Goal: Task Accomplishment & Management: Complete application form

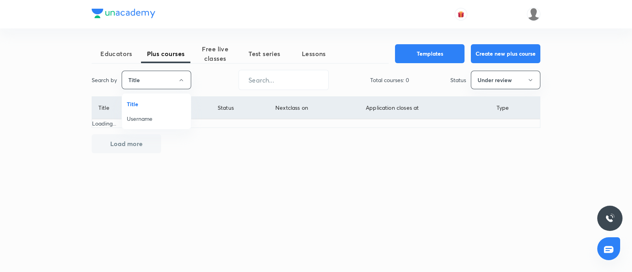
click at [158, 115] on span "Username" at bounding box center [156, 119] width 59 height 8
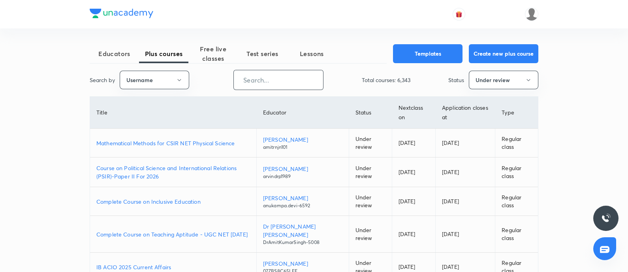
click at [259, 80] on input "text" at bounding box center [278, 80] width 89 height 20
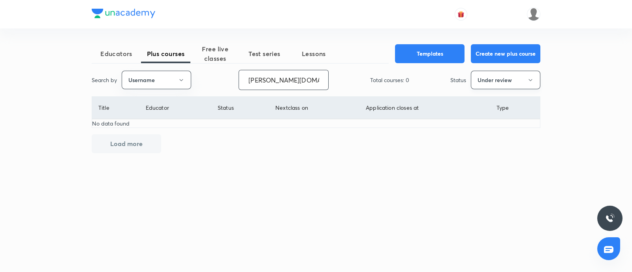
type input "mrunal.org"
click at [522, 81] on button "Under review" at bounding box center [506, 80] width 70 height 19
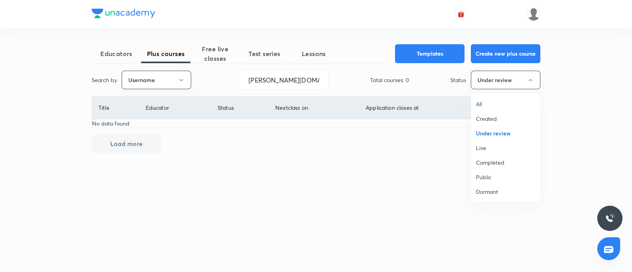
click at [504, 148] on span "Live" at bounding box center [505, 148] width 59 height 8
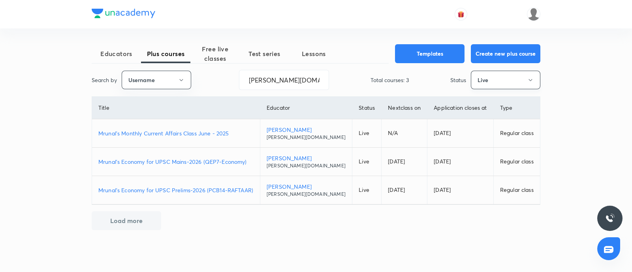
click at [501, 86] on button "Live" at bounding box center [506, 80] width 70 height 19
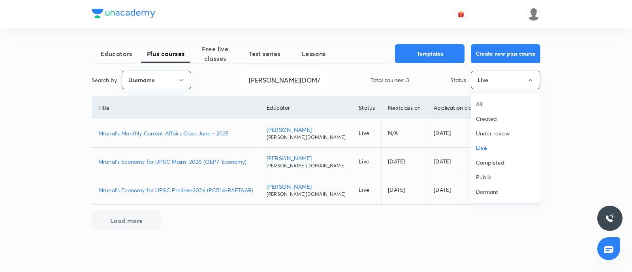
click at [493, 136] on span "Under review" at bounding box center [505, 133] width 59 height 8
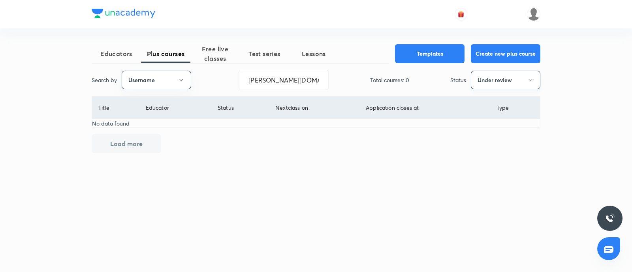
click at [489, 81] on button "Under review" at bounding box center [506, 80] width 70 height 19
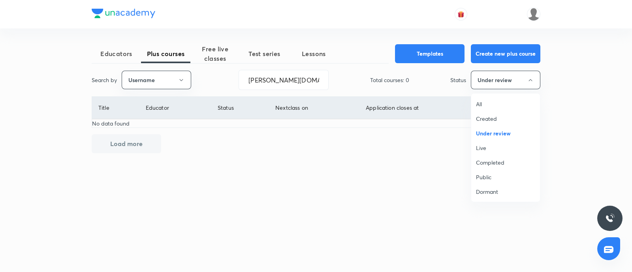
click at [486, 141] on li "Live" at bounding box center [506, 148] width 69 height 15
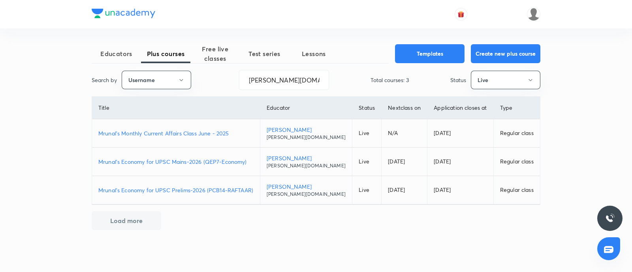
click at [189, 133] on p "Mrunal's Monthly Current Affairs Class June - 2025" at bounding box center [175, 133] width 155 height 8
click at [498, 74] on button "Live" at bounding box center [506, 80] width 70 height 19
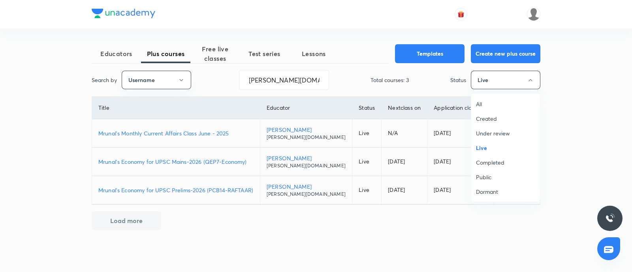
click at [483, 144] on span "Live" at bounding box center [505, 148] width 59 height 8
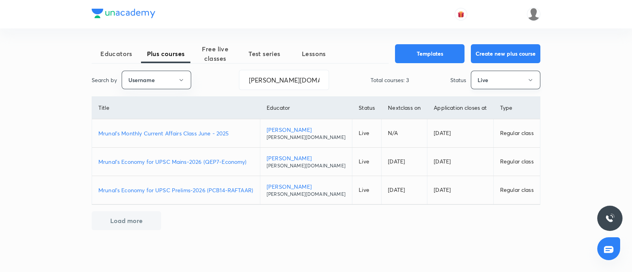
click at [517, 79] on button "Live" at bounding box center [506, 80] width 70 height 19
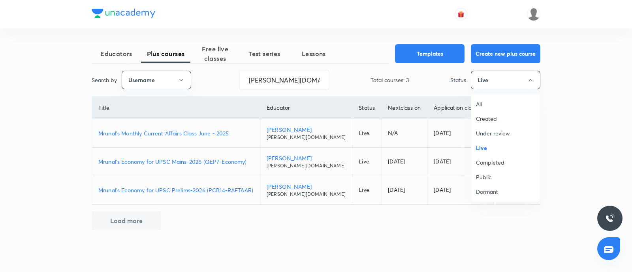
click at [487, 102] on span "All" at bounding box center [505, 104] width 59 height 8
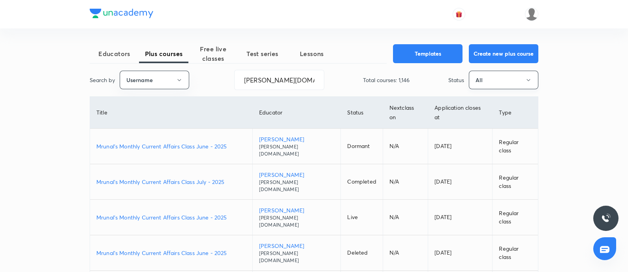
click at [483, 86] on button "All" at bounding box center [504, 80] width 70 height 19
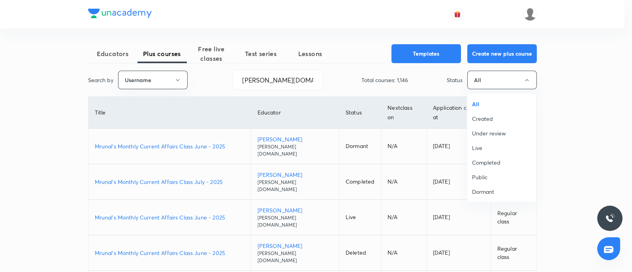
click at [488, 143] on li "Live" at bounding box center [502, 148] width 69 height 15
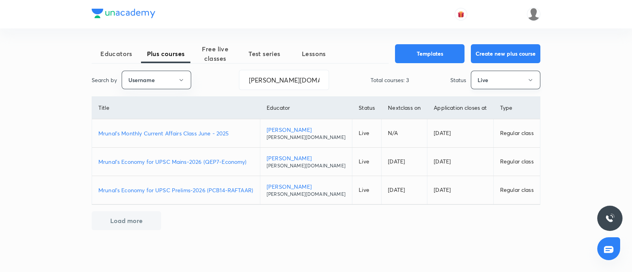
click at [525, 74] on button "Live" at bounding box center [506, 80] width 70 height 19
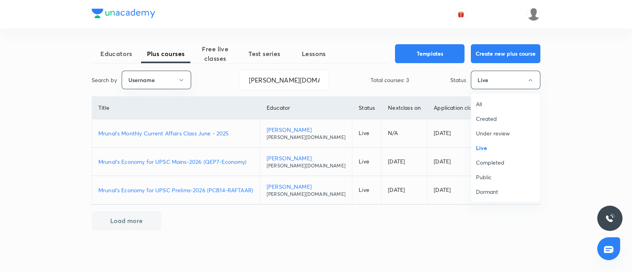
click at [480, 119] on span "Created" at bounding box center [505, 119] width 59 height 8
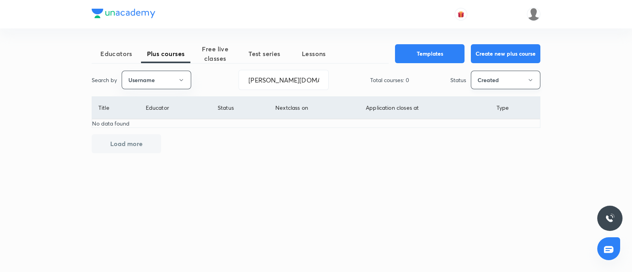
click at [483, 81] on button "Created" at bounding box center [506, 80] width 70 height 19
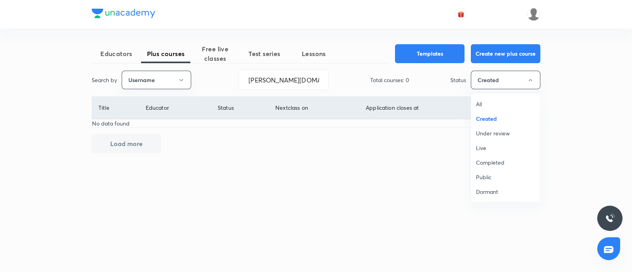
click at [480, 147] on span "Live" at bounding box center [505, 148] width 59 height 8
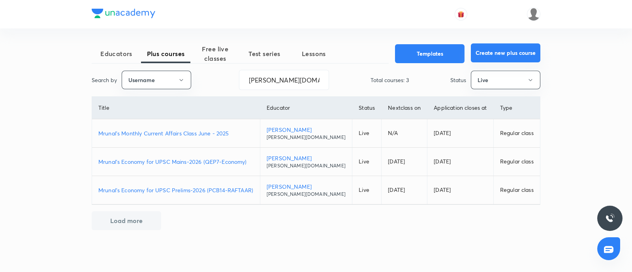
click at [486, 49] on button "Create new plus course" at bounding box center [506, 52] width 70 height 19
click at [485, 74] on button "Live" at bounding box center [506, 80] width 70 height 19
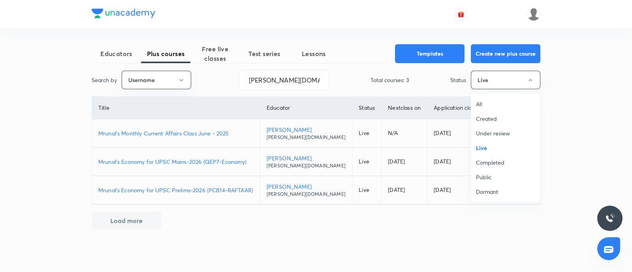
click at [482, 105] on span "All" at bounding box center [505, 104] width 59 height 8
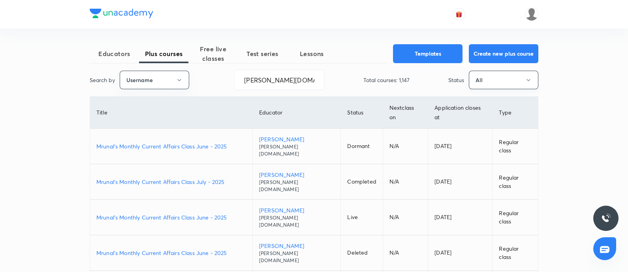
click at [492, 79] on button "All" at bounding box center [504, 80] width 70 height 19
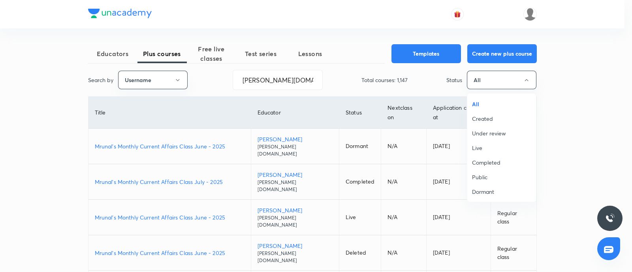
click at [493, 115] on span "Created" at bounding box center [501, 119] width 59 height 8
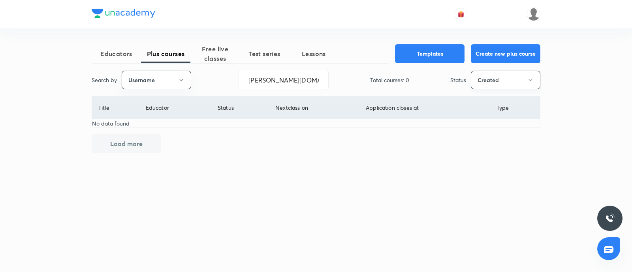
click at [494, 83] on button "Created" at bounding box center [506, 80] width 70 height 19
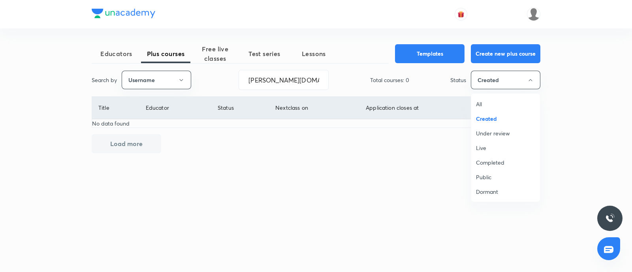
click at [488, 104] on span "All" at bounding box center [505, 104] width 59 height 8
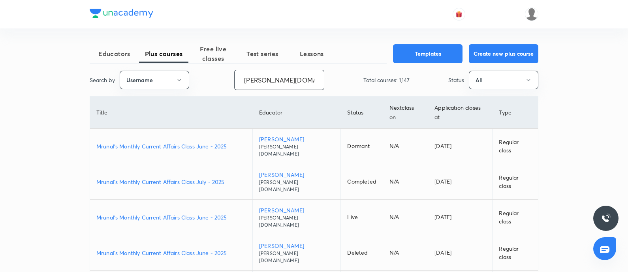
drag, startPoint x: 293, startPoint y: 87, endPoint x: 34, endPoint y: 54, distance: 261.7
click at [111, 69] on div "Educators Plus courses Free live classes Test series Lessons Templates Create n…" at bounding box center [314, 277] width 449 height 466
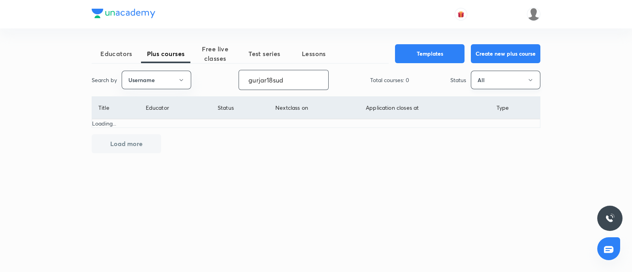
click at [499, 79] on button "All" at bounding box center [506, 80] width 70 height 19
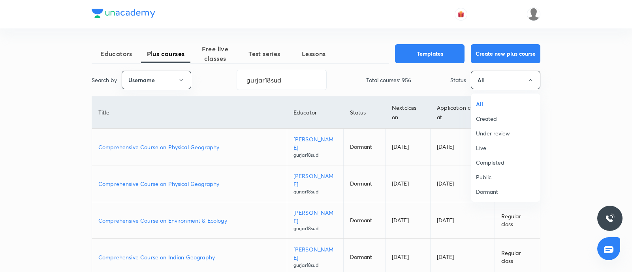
click at [495, 149] on span "Live" at bounding box center [505, 148] width 59 height 8
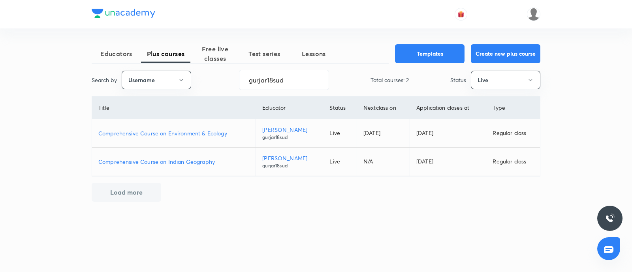
click at [179, 133] on p "Comprehensive Course on Environment & Ecology" at bounding box center [173, 133] width 151 height 8
click at [489, 58] on button "Create new plus course" at bounding box center [506, 52] width 70 height 19
drag, startPoint x: 288, startPoint y: 79, endPoint x: 0, endPoint y: 69, distance: 287.9
click at [0, 76] on div "Educators Plus courses Free live classes Test series Lessons Templates Create n…" at bounding box center [316, 136] width 632 height 272
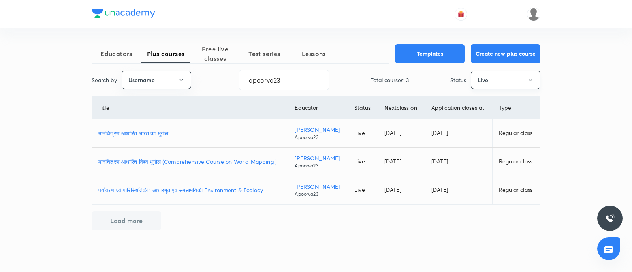
click at [491, 81] on button "Live" at bounding box center [506, 80] width 70 height 19
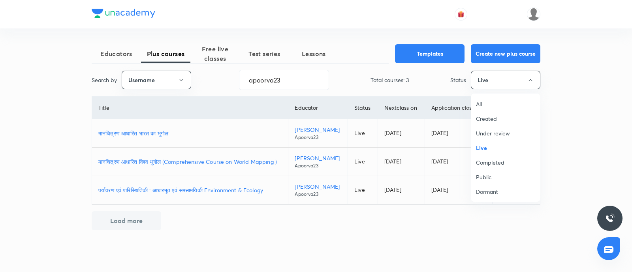
drag, startPoint x: 490, startPoint y: 163, endPoint x: 482, endPoint y: 159, distance: 9.2
click at [489, 162] on span "Completed" at bounding box center [505, 162] width 59 height 8
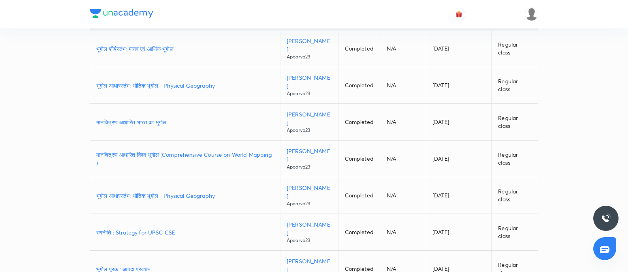
scroll to position [148, 0]
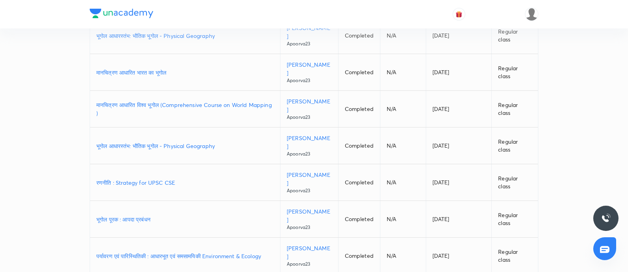
click at [156, 181] on p "रणनीति : Strategy for UPSC CSE" at bounding box center [184, 183] width 177 height 8
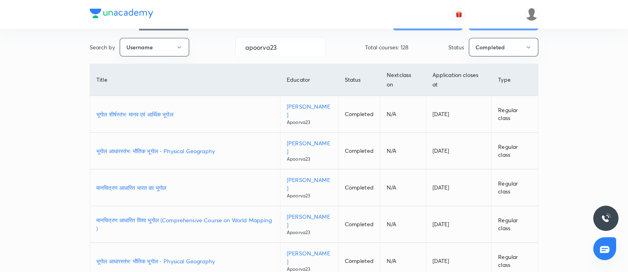
scroll to position [0, 0]
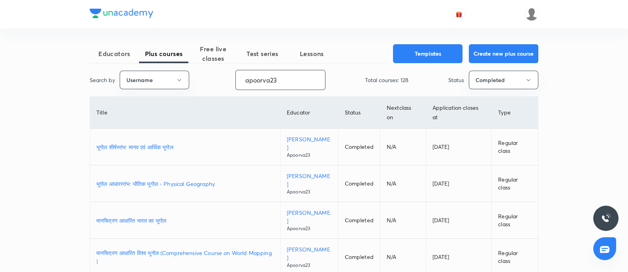
drag, startPoint x: 289, startPoint y: 83, endPoint x: 70, endPoint y: 95, distance: 218.5
paste input "AtulJain-9376"
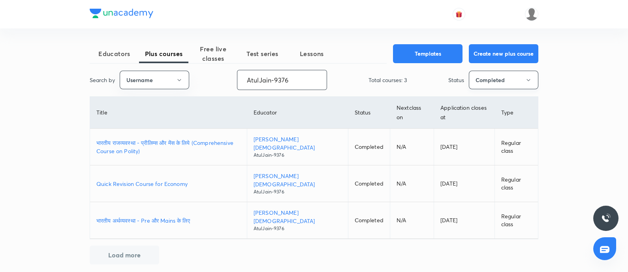
type input "AtulJain-9376"
click at [480, 86] on button "Completed" at bounding box center [504, 80] width 70 height 19
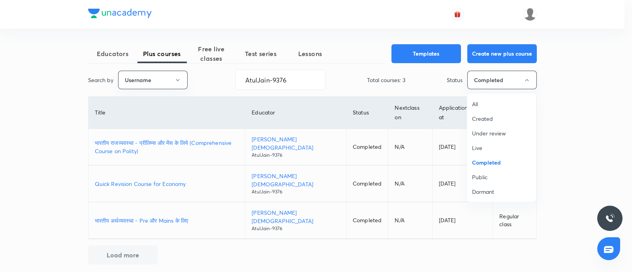
click at [481, 147] on span "Live" at bounding box center [501, 148] width 59 height 8
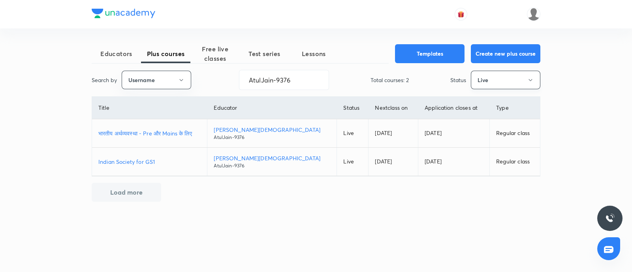
click at [494, 74] on button "Live" at bounding box center [506, 80] width 70 height 19
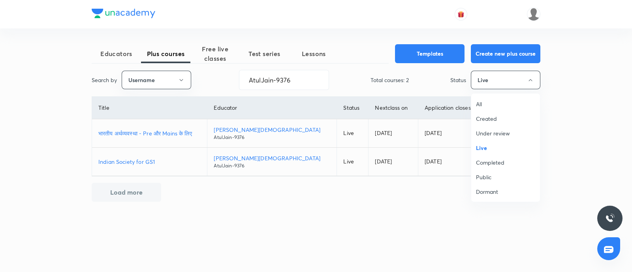
drag, startPoint x: 493, startPoint y: 159, endPoint x: 480, endPoint y: 154, distance: 14.0
click at [493, 160] on span "Completed" at bounding box center [505, 162] width 59 height 8
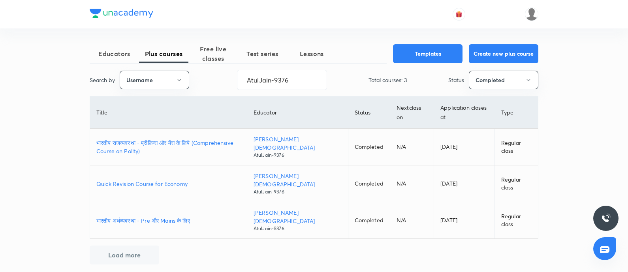
click at [149, 217] on p "भारतीय अर्थव्यवस्था - Pre और Mains के लिए" at bounding box center [168, 221] width 144 height 8
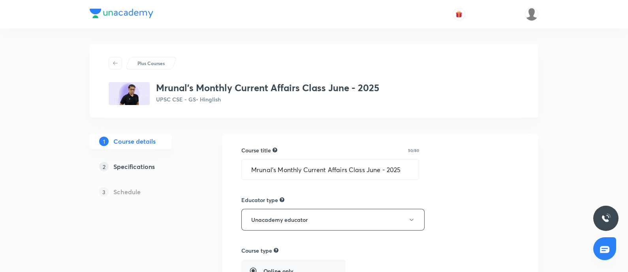
drag, startPoint x: 136, startPoint y: 166, endPoint x: 145, endPoint y: 165, distance: 8.3
click at [136, 166] on h5 "Specifications" at bounding box center [134, 166] width 42 height 9
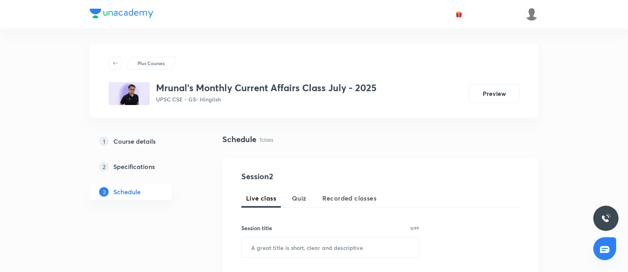
drag, startPoint x: 135, startPoint y: 138, endPoint x: 232, endPoint y: 136, distance: 96.9
click at [135, 138] on h5 "Course details" at bounding box center [134, 141] width 42 height 9
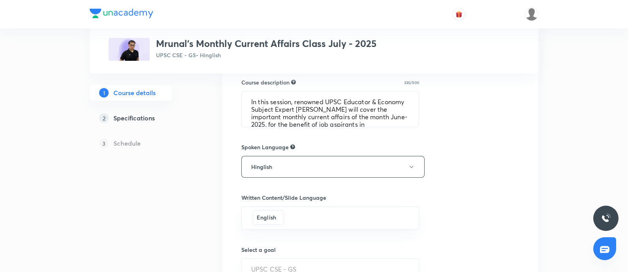
scroll to position [172, 0]
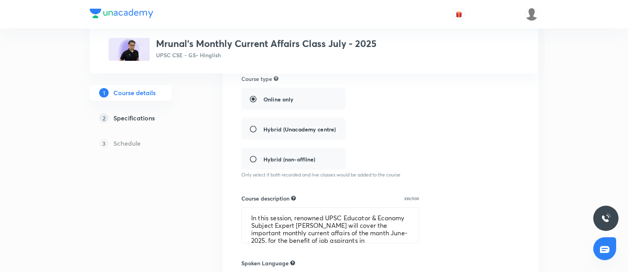
drag, startPoint x: 119, startPoint y: 115, endPoint x: 208, endPoint y: 89, distance: 93.2
click at [120, 115] on h5 "Specifications" at bounding box center [134, 117] width 42 height 9
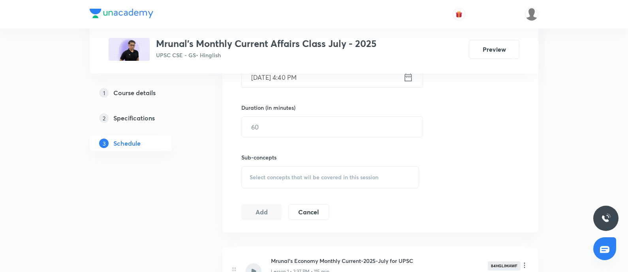
scroll to position [383, 0]
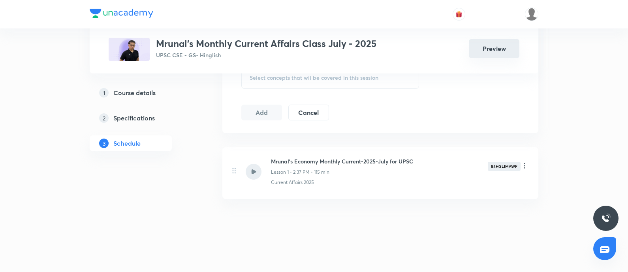
click at [481, 51] on button "Preview" at bounding box center [494, 48] width 51 height 19
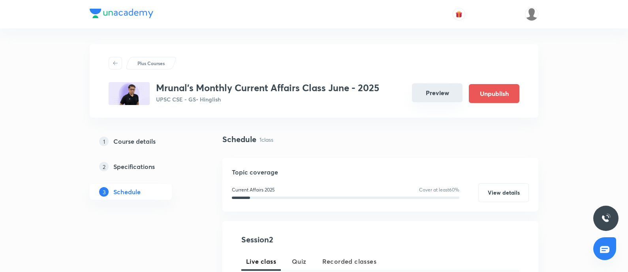
click at [426, 96] on button "Preview" at bounding box center [437, 92] width 51 height 19
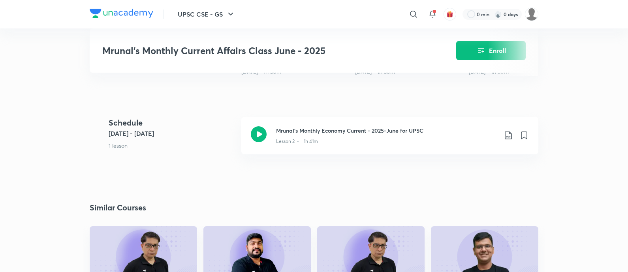
scroll to position [296, 0]
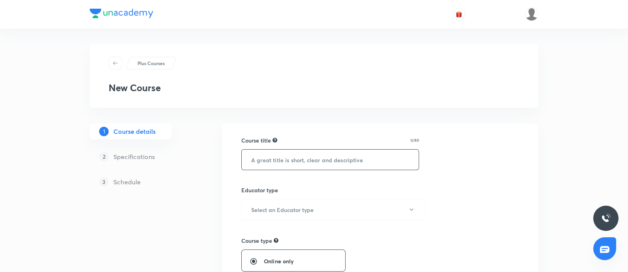
click at [281, 157] on input "text" at bounding box center [330, 160] width 177 height 20
paste input "Mrunal's Monthly Current Affairs Class June - 2025"
click at [243, 163] on input "Mrunal's Monthly Current Affairs Class June - 2025" at bounding box center [330, 160] width 177 height 20
click at [379, 160] on input "Mrunal's Monthly Current Affairs Class June - 2025" at bounding box center [330, 160] width 177 height 20
type input "Mrunal's Monthly Current Affairs Class August - 2025"
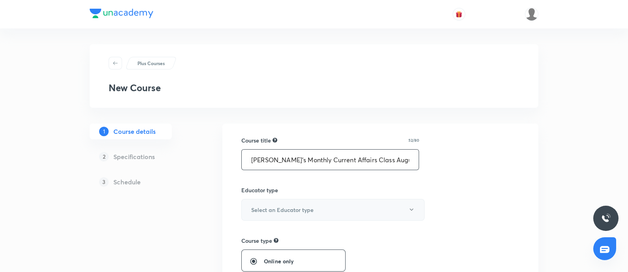
click at [290, 202] on button "Select an Educator type" at bounding box center [332, 210] width 183 height 22
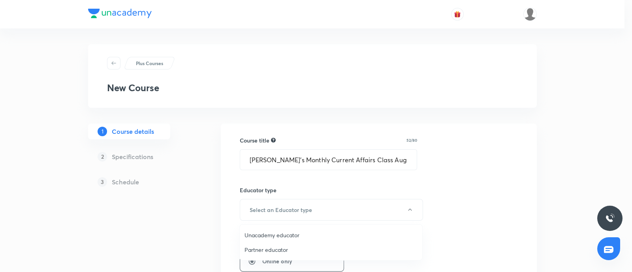
click at [286, 232] on span "Unacademy educator" at bounding box center [331, 235] width 173 height 8
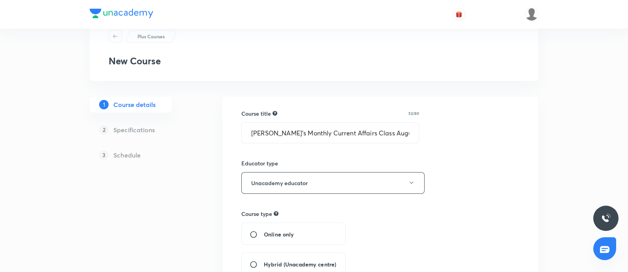
scroll to position [49, 0]
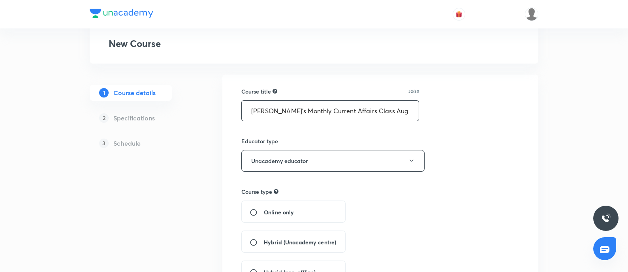
click at [247, 108] on input "Mrunal's Monthly Current Affairs Class August - 2025" at bounding box center [330, 111] width 177 height 20
click at [252, 206] on div "Online only" at bounding box center [293, 212] width 104 height 22
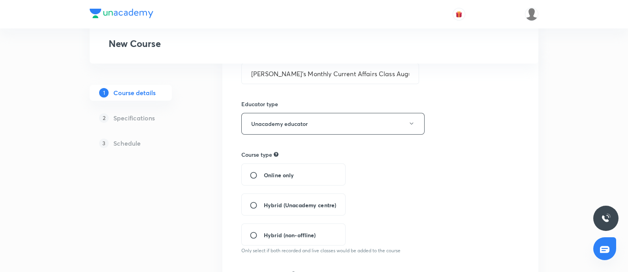
scroll to position [98, 0]
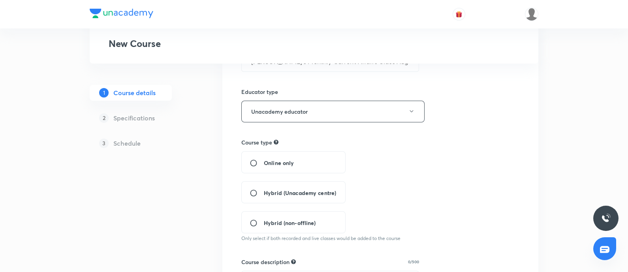
drag, startPoint x: 253, startPoint y: 161, endPoint x: 375, endPoint y: 168, distance: 122.3
click at [257, 161] on input "Online only" at bounding box center [257, 163] width 14 height 8
radio input "true"
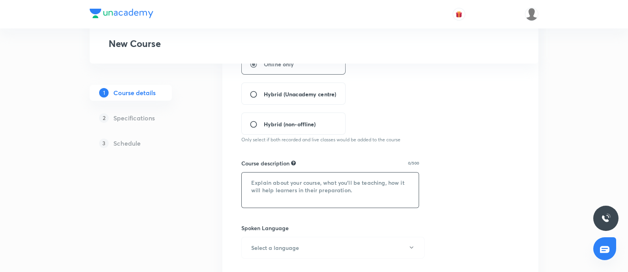
click at [282, 202] on textarea at bounding box center [330, 190] width 177 height 35
paste textarea "In this session, renowned UPSC Educator & Economy Subject Expert [PERSON_NAME] …"
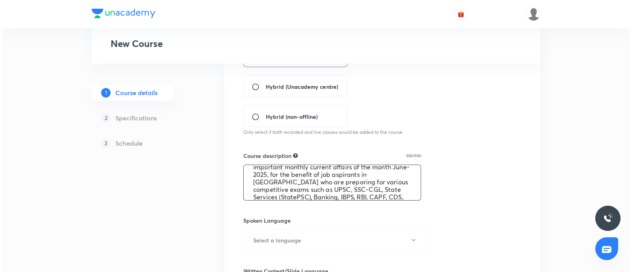
scroll to position [296, 0]
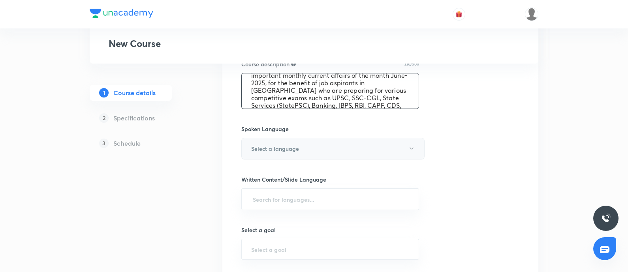
type textarea "In this session, renowned UPSC Educator & Economy Subject Expert [PERSON_NAME] …"
click at [271, 147] on h6 "Select a language" at bounding box center [275, 149] width 48 height 8
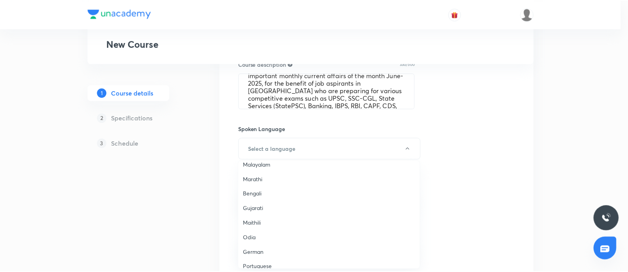
scroll to position [234, 0]
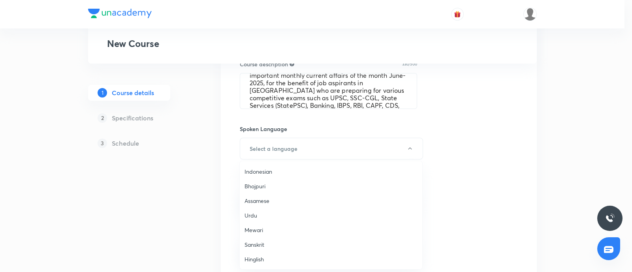
drag, startPoint x: 252, startPoint y: 260, endPoint x: 293, endPoint y: 253, distance: 41.9
click at [255, 260] on span "Hinglish" at bounding box center [331, 259] width 173 height 8
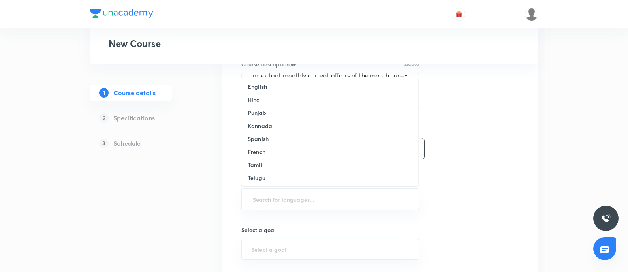
drag, startPoint x: 292, startPoint y: 202, endPoint x: 292, endPoint y: 147, distance: 54.5
click at [292, 201] on input "text" at bounding box center [330, 199] width 158 height 15
click at [272, 87] on li "English" at bounding box center [329, 86] width 177 height 13
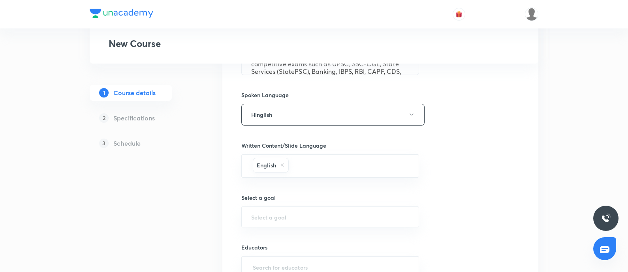
scroll to position [345, 0]
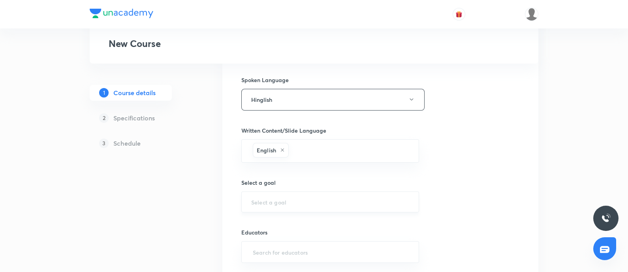
click at [269, 195] on div "​" at bounding box center [330, 202] width 178 height 21
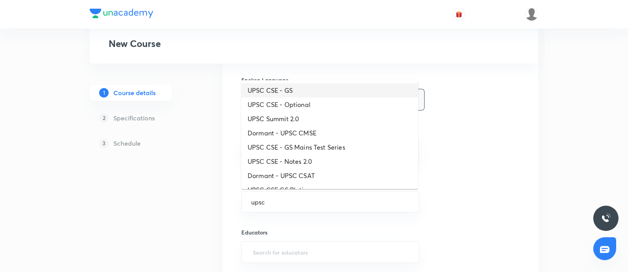
drag, startPoint x: 302, startPoint y: 92, endPoint x: 306, endPoint y: 96, distance: 6.4
click at [302, 92] on li "UPSC CSE - GS" at bounding box center [329, 90] width 177 height 14
type input "UPSC CSE - GS"
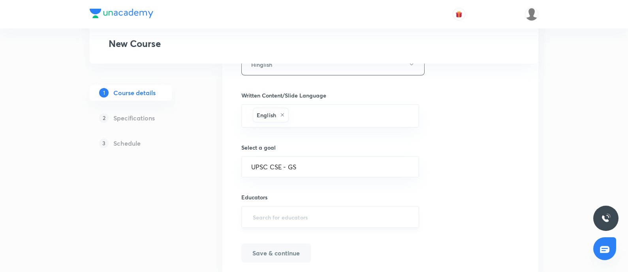
scroll to position [395, 0]
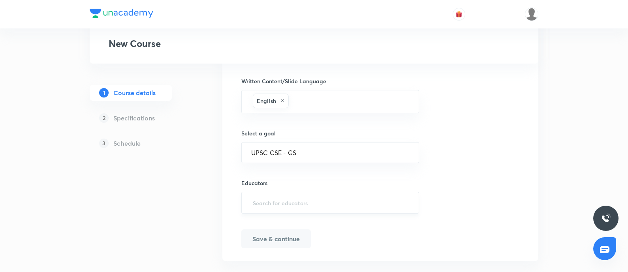
click at [281, 208] on input "text" at bounding box center [330, 203] width 158 height 15
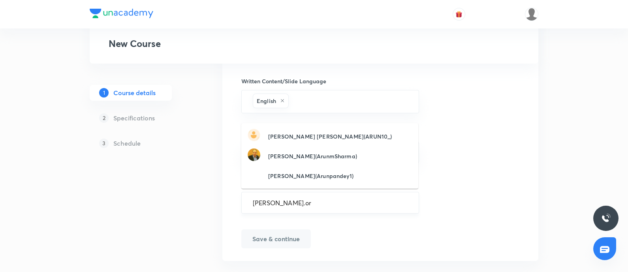
type input "mrunal.org"
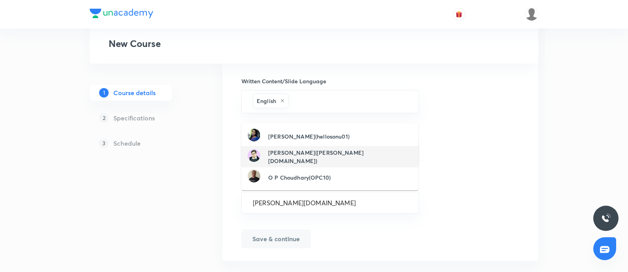
click at [307, 157] on h6 "Mrunal Patel(mrunal.org)" at bounding box center [340, 157] width 144 height 17
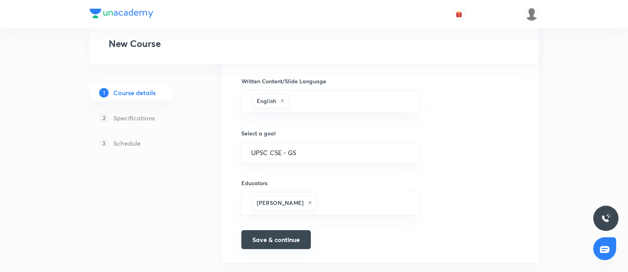
click at [279, 243] on button "Save & continue" at bounding box center [276, 239] width 70 height 19
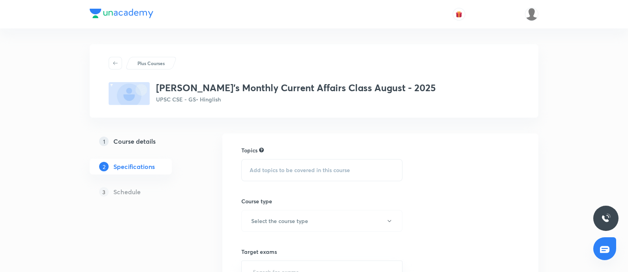
click at [254, 171] on span "Add topics to be covered in this course" at bounding box center [300, 170] width 100 height 6
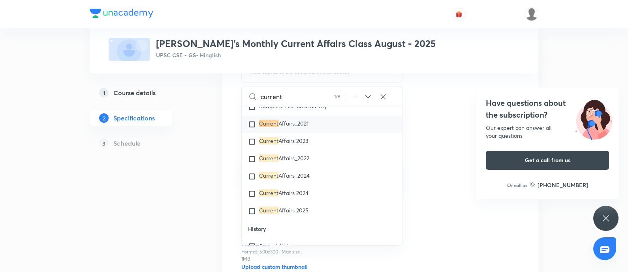
scroll to position [952, 0]
type input "current"
drag, startPoint x: 300, startPoint y: 201, endPoint x: 374, endPoint y: 181, distance: 76.9
click at [299, 200] on div "Current Affairs 2025" at bounding box center [322, 192] width 160 height 17
checkbox input "true"
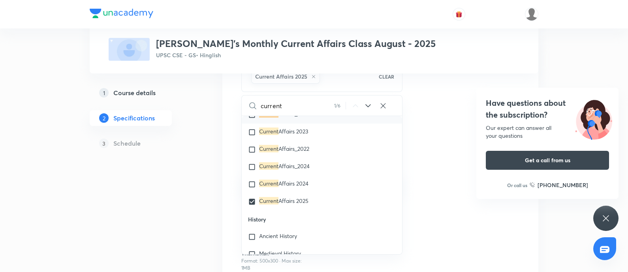
click at [183, 160] on div "1 Course details 2 Specifications 3 Schedule" at bounding box center [144, 123] width 108 height 76
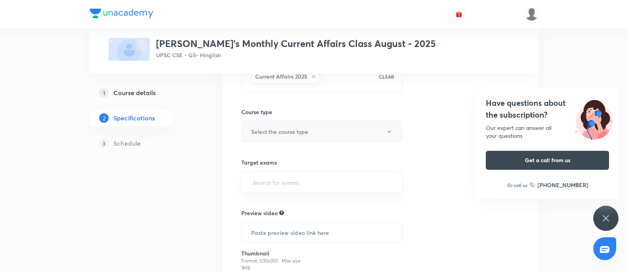
click at [270, 128] on h6 "Select the course type" at bounding box center [279, 132] width 57 height 8
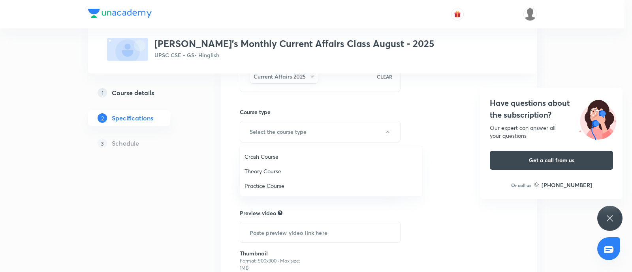
click at [255, 168] on span "Theory Course" at bounding box center [331, 171] width 173 height 8
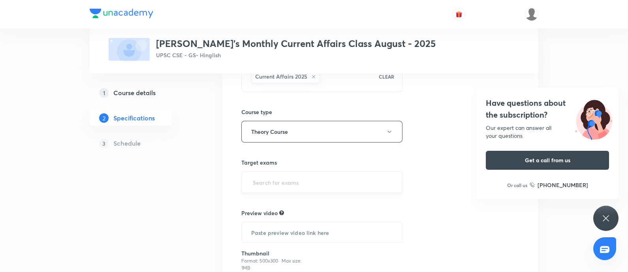
click at [261, 187] on input "text" at bounding box center [321, 182] width 141 height 15
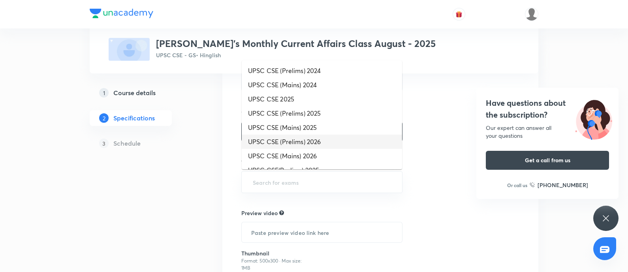
click at [304, 140] on li "UPSC CSE (Prelims) 2026" at bounding box center [322, 142] width 160 height 14
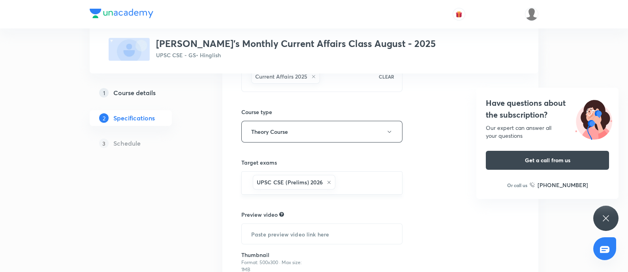
drag, startPoint x: 347, startPoint y: 181, endPoint x: 319, endPoint y: 171, distance: 29.8
click at [346, 180] on input "text" at bounding box center [364, 183] width 55 height 15
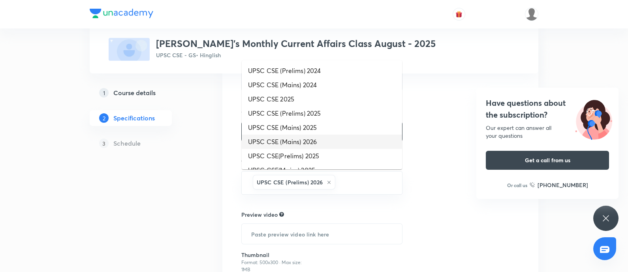
click at [336, 143] on li "UPSC CSE (Mains) 2026" at bounding box center [322, 142] width 160 height 14
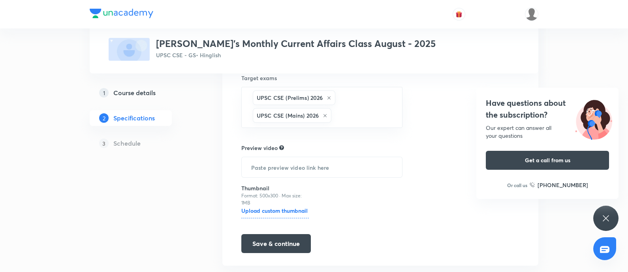
scroll to position [197, 0]
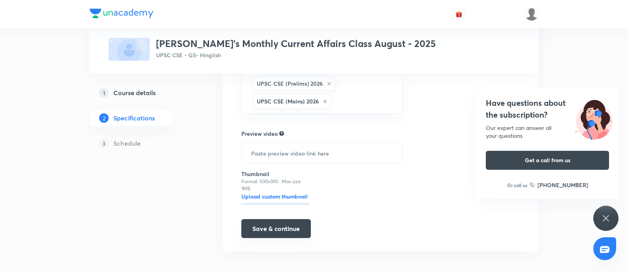
click at [268, 232] on button "Save & continue" at bounding box center [276, 228] width 70 height 19
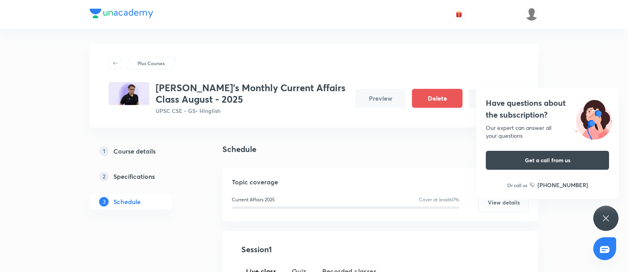
click at [524, 104] on h4 "Have questions about the subscription?" at bounding box center [547, 109] width 123 height 24
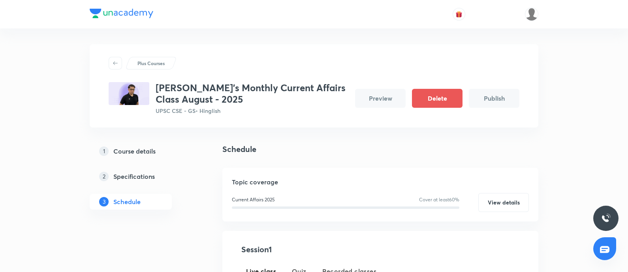
scroll to position [98, 0]
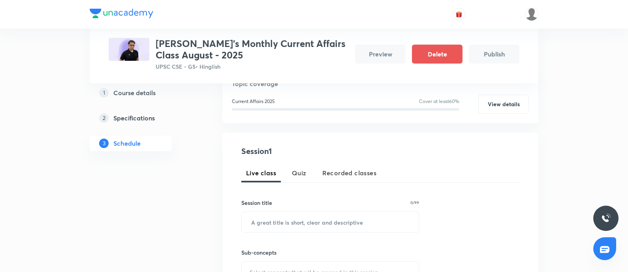
click at [352, 174] on span "Recorded classes" at bounding box center [350, 172] width 54 height 9
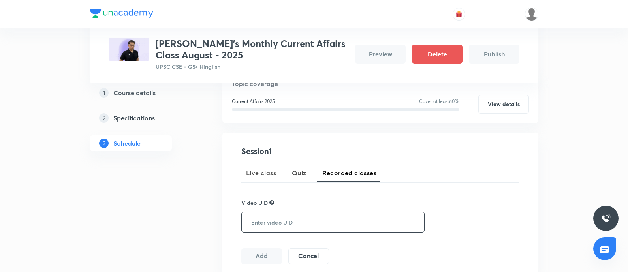
click at [286, 221] on input "text" at bounding box center [331, 222] width 179 height 20
paste input "7SY7IBNXIK"
type input "7SY7IBNXIK"
click at [251, 222] on input "7SY7IBNXIK" at bounding box center [331, 222] width 179 height 20
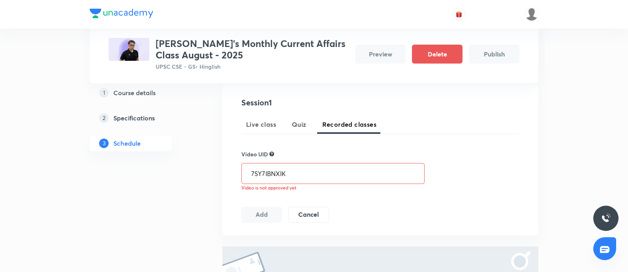
scroll to position [21, 0]
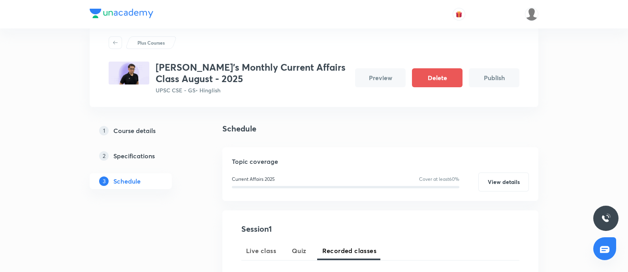
click at [134, 129] on h5 "Course details" at bounding box center [134, 130] width 42 height 9
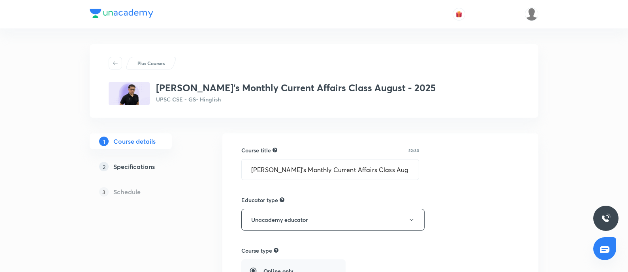
click at [134, 167] on h5 "Specifications" at bounding box center [134, 166] width 42 height 9
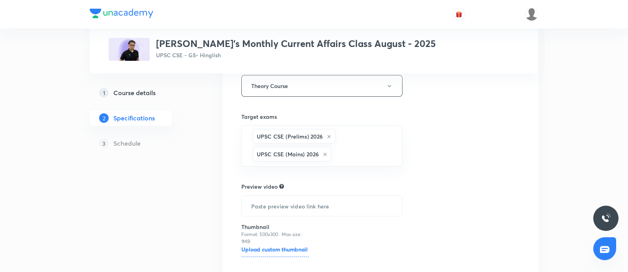
scroll to position [201, 0]
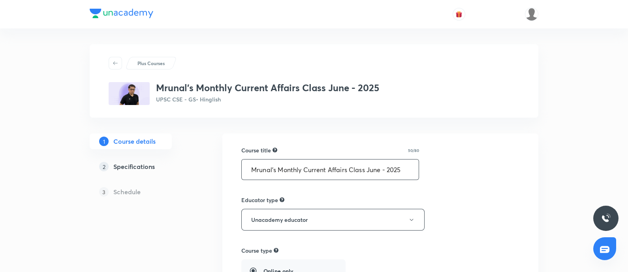
drag, startPoint x: 264, startPoint y: 166, endPoint x: 510, endPoint y: 129, distance: 249.0
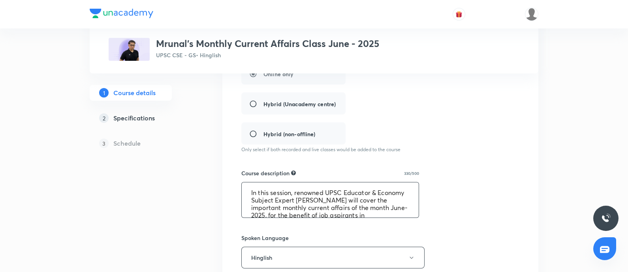
scroll to position [30, 0]
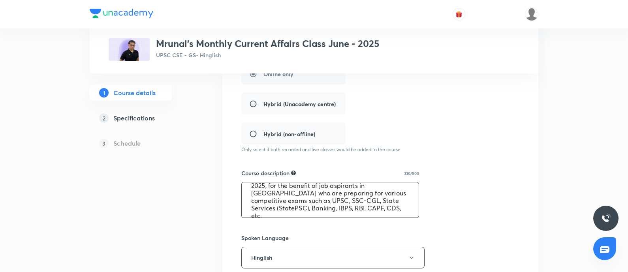
drag, startPoint x: 247, startPoint y: 189, endPoint x: 514, endPoint y: 225, distance: 269.7
click at [514, 225] on div "Course title 50/80 Mrunal's Monthly Current Affairs Class June - 2025 ​ Educato…" at bounding box center [380, 203] width 278 height 509
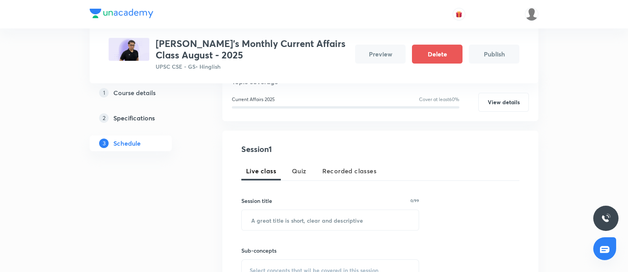
scroll to position [98, 0]
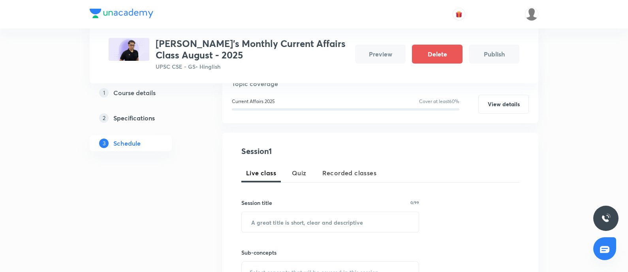
click at [354, 174] on span "Recorded classes" at bounding box center [350, 172] width 54 height 9
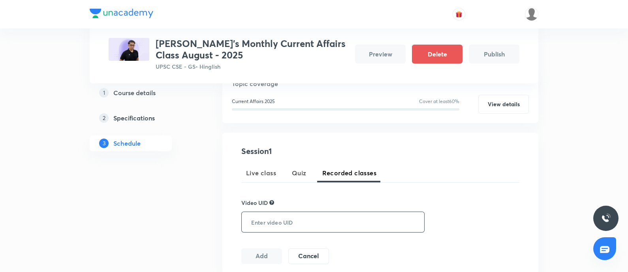
click at [289, 223] on input "text" at bounding box center [331, 222] width 179 height 20
paste input "7SY7IBNXIK"
type input "7SY7IBNXIK"
click at [251, 219] on input "7SY7IBNXIK" at bounding box center [331, 222] width 179 height 20
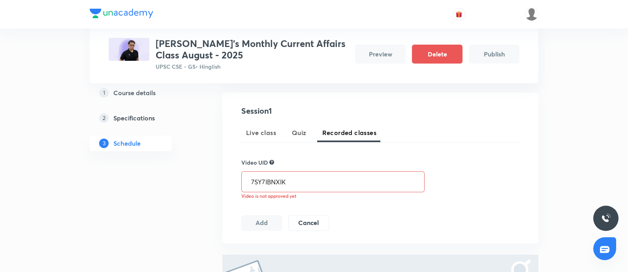
scroll to position [169, 0]
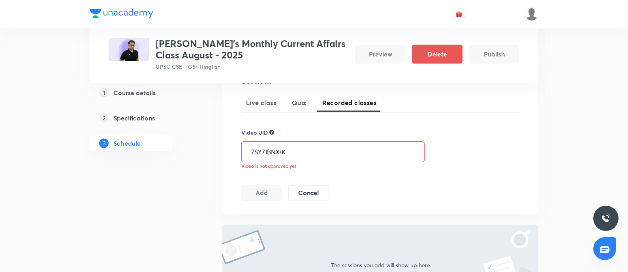
drag, startPoint x: 306, startPoint y: 149, endPoint x: 139, endPoint y: 151, distance: 166.4
click at [139, 151] on div "Plus Courses Mrunal's Monthly Current Affairs Class August - 2025 UPSC CSE - GS…" at bounding box center [314, 116] width 449 height 482
click at [301, 149] on input "7SY7IBNXIK" at bounding box center [331, 152] width 179 height 20
drag, startPoint x: 301, startPoint y: 149, endPoint x: 99, endPoint y: 135, distance: 202.4
click at [94, 135] on div "Plus Courses Mrunal's Monthly Current Affairs Class August - 2025 UPSC CSE - GS…" at bounding box center [314, 116] width 449 height 482
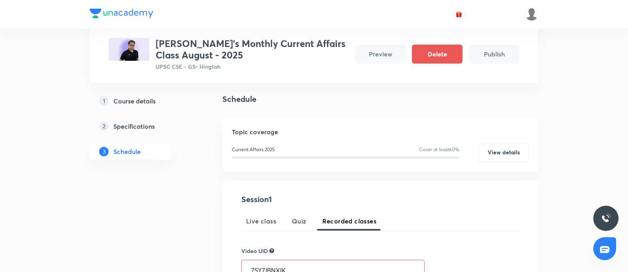
scroll to position [98, 0]
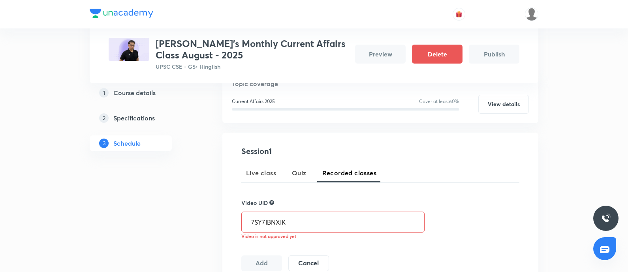
click at [291, 172] on button "Quiz" at bounding box center [299, 173] width 24 height 19
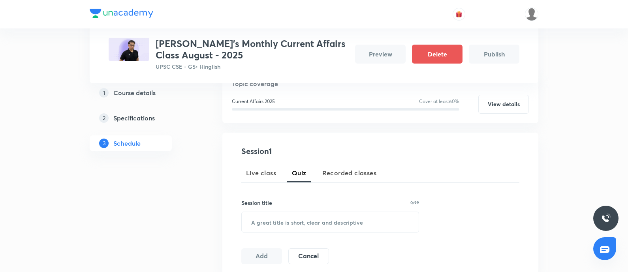
click at [338, 170] on span "Recorded classes" at bounding box center [350, 172] width 54 height 9
click at [304, 212] on input "text" at bounding box center [331, 222] width 179 height 20
paste input "7SY7IBNXIK"
type input "7SY7IBNXIK"
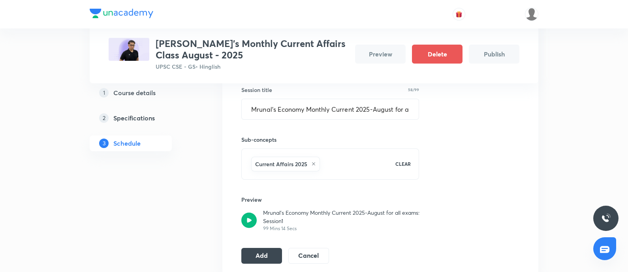
scroll to position [345, 0]
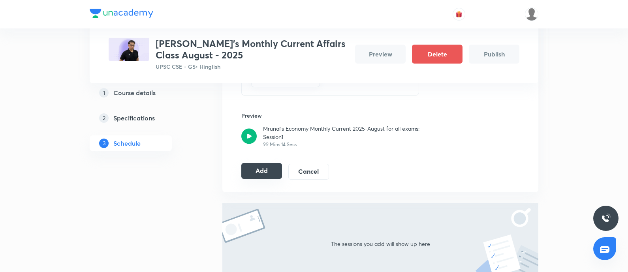
click at [254, 169] on button "Add" at bounding box center [261, 171] width 41 height 16
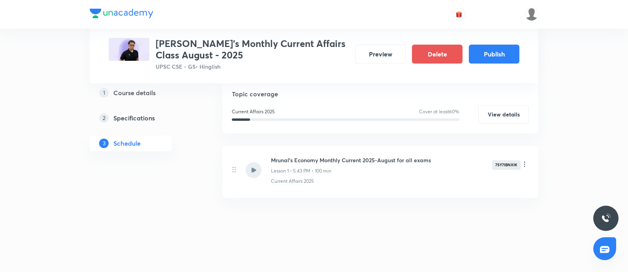
scroll to position [139, 0]
click at [496, 50] on button "Publish" at bounding box center [494, 53] width 51 height 19
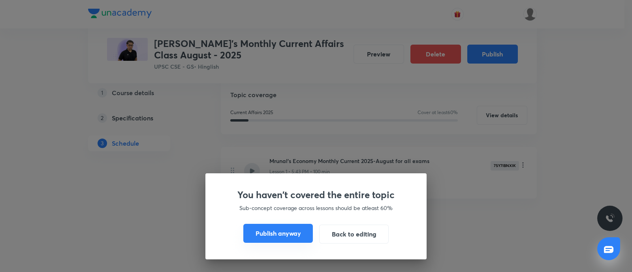
click at [279, 232] on button "Publish anyway" at bounding box center [278, 233] width 70 height 19
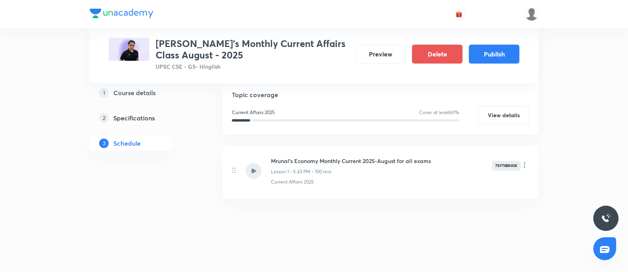
scroll to position [122, 0]
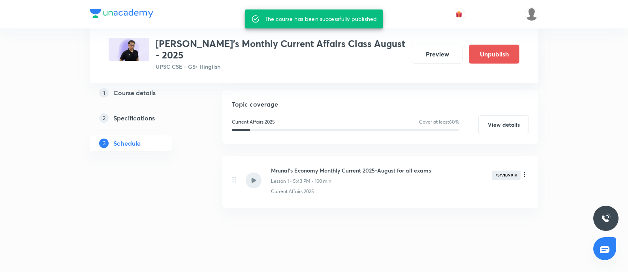
drag, startPoint x: 450, startPoint y: 49, endPoint x: 428, endPoint y: 80, distance: 38.0
click at [450, 49] on button "Preview" at bounding box center [437, 54] width 51 height 19
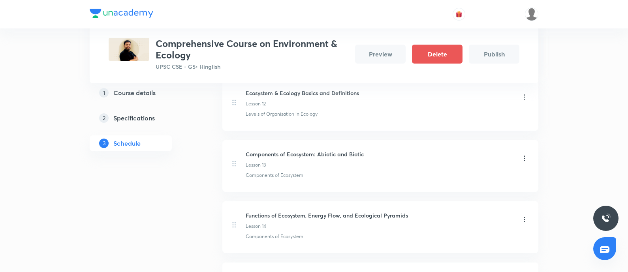
scroll to position [1087, 0]
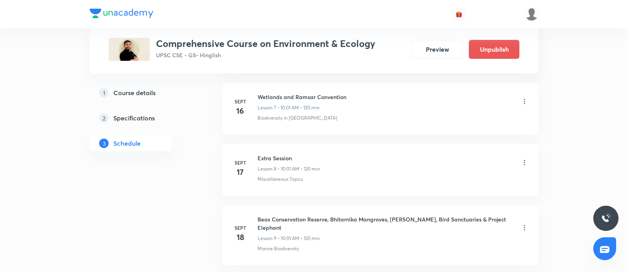
scroll to position [840, 0]
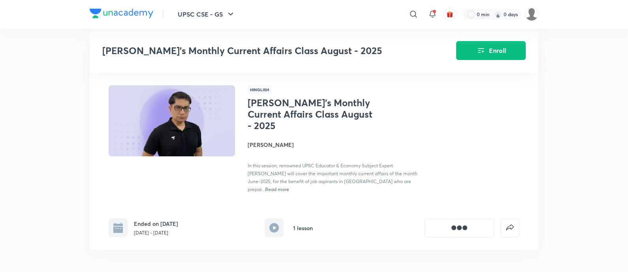
scroll to position [247, 0]
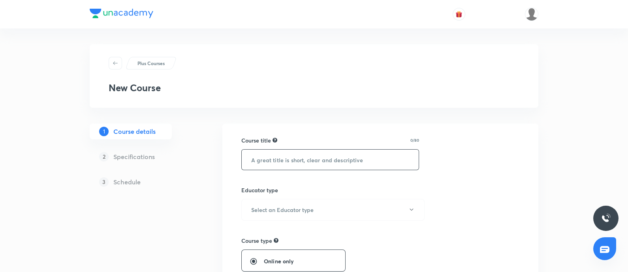
click at [275, 157] on input "text" at bounding box center [330, 160] width 177 height 20
paste input "UPSC Exam - परिचय, पाठ्यक्रम और नियम"
drag, startPoint x: 294, startPoint y: 159, endPoint x: 300, endPoint y: 223, distance: 64.8
click at [292, 160] on input "UPSC Exam - परिचय, पाठ्यक्रम और नियम" at bounding box center [330, 160] width 177 height 20
click at [247, 161] on input "UPSC Exam - परिचय, पाठ्यक्रम और नियम" at bounding box center [330, 160] width 177 height 20
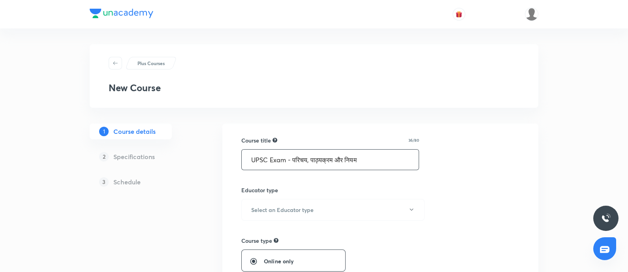
type input "UPSC Exam - परिचय, पाठ्यक्रम और नियम"
drag, startPoint x: 293, startPoint y: 191, endPoint x: 287, endPoint y: 204, distance: 14.7
click at [290, 196] on div "Educator type Select an Educator type" at bounding box center [330, 203] width 178 height 35
click at [287, 204] on button "Select an Educator type" at bounding box center [332, 210] width 183 height 22
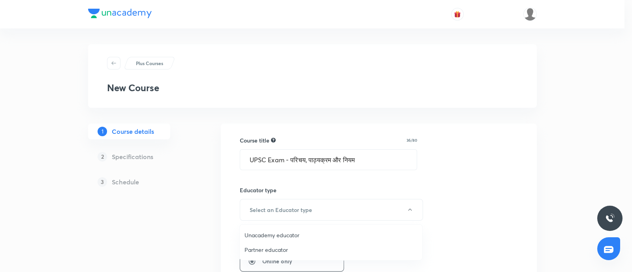
drag, startPoint x: 268, startPoint y: 236, endPoint x: 375, endPoint y: 206, distance: 111.0
click at [269, 217] on span "Unacademy educator" at bounding box center [331, 235] width 173 height 8
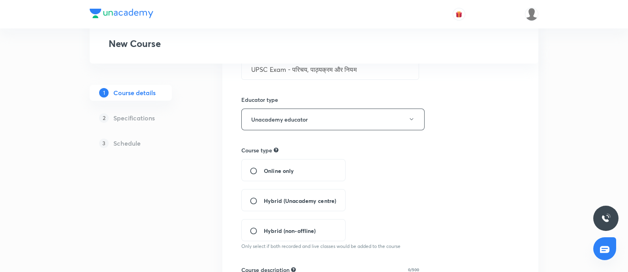
scroll to position [98, 0]
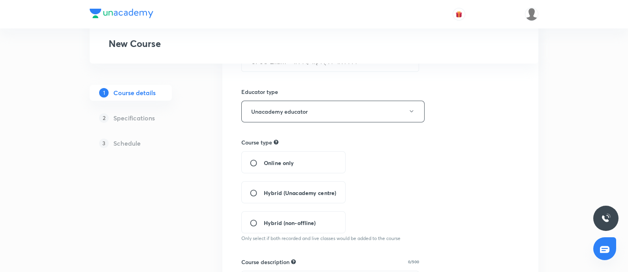
drag, startPoint x: 253, startPoint y: 165, endPoint x: 359, endPoint y: 179, distance: 106.8
click at [253, 164] on input "Online only" at bounding box center [257, 163] width 14 height 8
radio input "true"
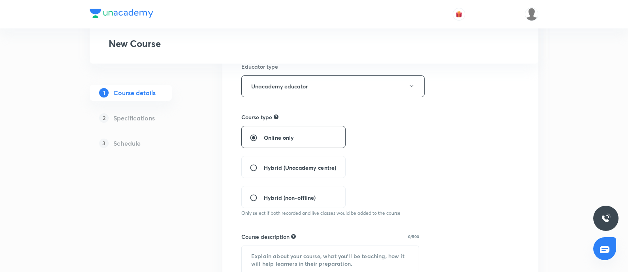
scroll to position [49, 0]
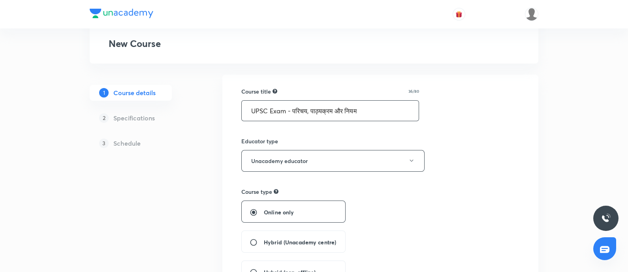
drag, startPoint x: 370, startPoint y: 106, endPoint x: 235, endPoint y: 97, distance: 135.9
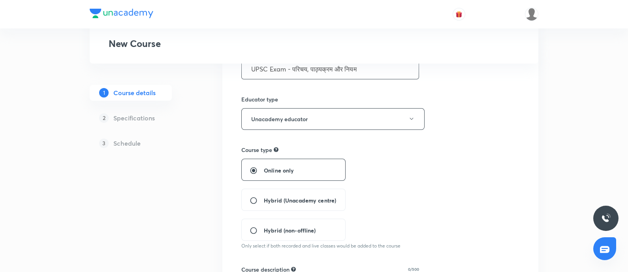
scroll to position [148, 0]
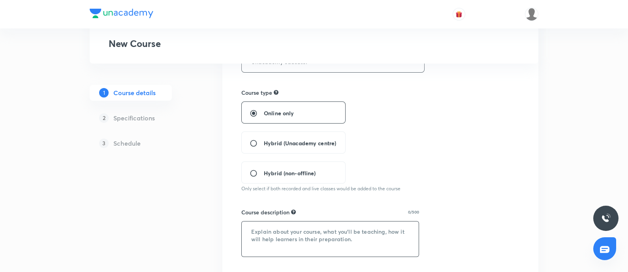
click at [281, 217] on textarea at bounding box center [330, 239] width 177 height 35
paste textarea "UPSC Exam - परिचय, पाठ्यक्रम और नियम"
drag, startPoint x: 182, startPoint y: 231, endPoint x: 235, endPoint y: 217, distance: 54.6
click at [162, 217] on div "Plus Courses New Course 1 Course details 2 Specifications 3 Schedule Course tit…" at bounding box center [314, 206] width 449 height 621
paste textarea "इस कोर्स में भारतीय अर्थव्यवस्था के पूर्ण पाठ्यक्रम को UPSC के Pre और Mains के …"
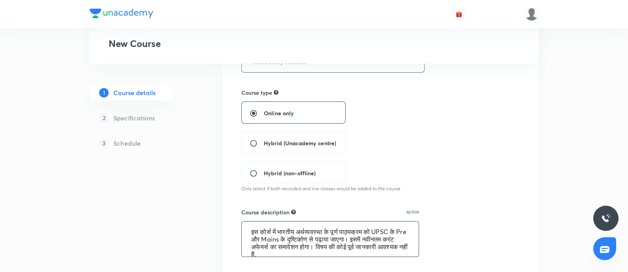
scroll to position [1, 0]
type textarea "इस कोर्स में भारतीय अर्थव्यवस्था के पूर्ण पाठ्यक्रम को UPSC के Pre और Mains के …"
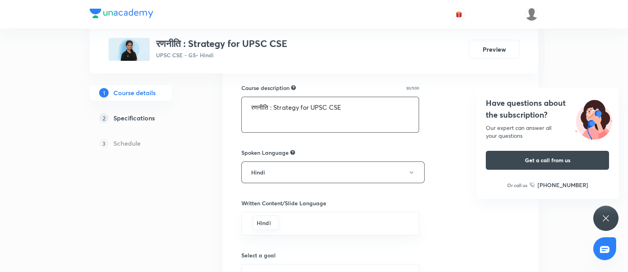
scroll to position [247, 0]
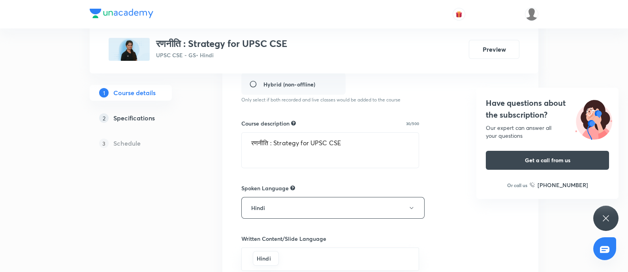
drag, startPoint x: 350, startPoint y: 141, endPoint x: 148, endPoint y: 137, distance: 202.0
click at [142, 138] on div "Plus Courses रणनीति : Strategy for UPSC CSE UPSC CSE - GS • Hindi Preview 1 Cou…" at bounding box center [314, 114] width 449 height 634
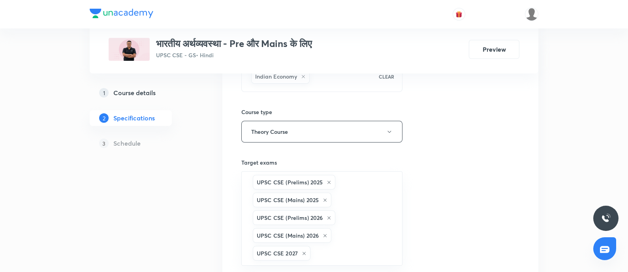
click at [134, 94] on h5 "Course details" at bounding box center [134, 92] width 42 height 9
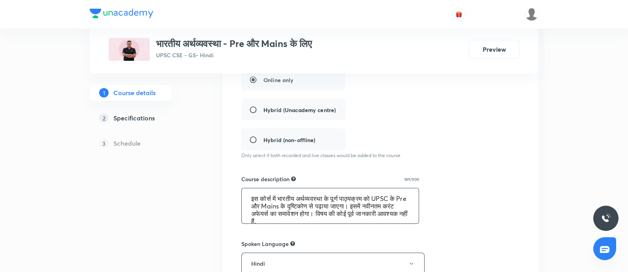
scroll to position [247, 0]
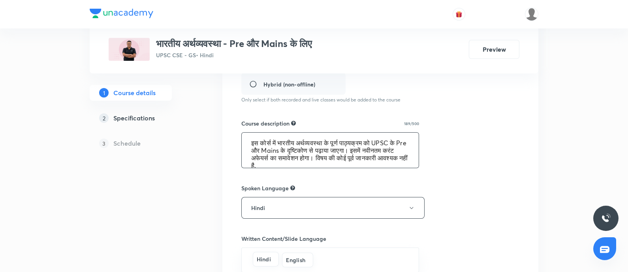
drag, startPoint x: 244, startPoint y: 138, endPoint x: 411, endPoint y: 158, distance: 168.1
click at [411, 158] on textarea "इस कोर्स में भारतीय अर्थव्यवस्था के पूर्ण पाठ्यक्रम को UPSC के Pre और Mains के …" at bounding box center [330, 150] width 177 height 35
click at [319, 165] on textarea "इस कोर्स में भारतीय अर्थव्यवस्था के पूर्ण पाठ्यक्रम को UPSC के Pre और Mains के …" at bounding box center [330, 150] width 177 height 35
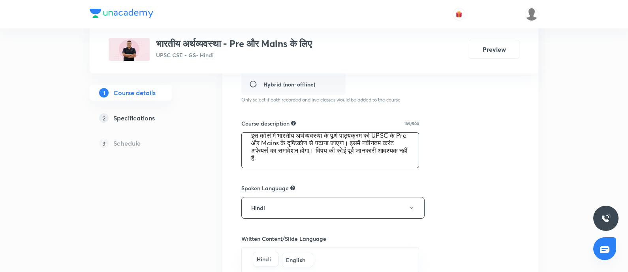
drag, startPoint x: 268, startPoint y: 145, endPoint x: 364, endPoint y: 166, distance: 97.5
click at [364, 166] on textarea "इस कोर्स में भारतीय अर्थव्यवस्था के पूर्ण पाठ्यक्रम को UPSC के Pre और Mains के …" at bounding box center [330, 150] width 177 height 35
